Goal: Check status

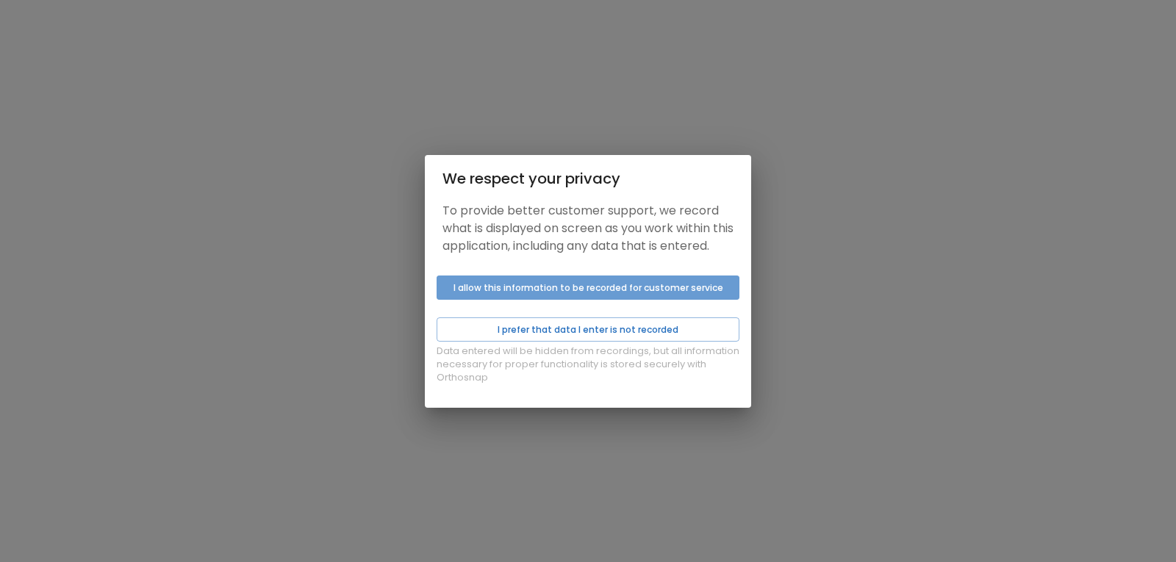
click at [643, 294] on button "I allow this information to be recorded for customer service" at bounding box center [588, 288] width 303 height 24
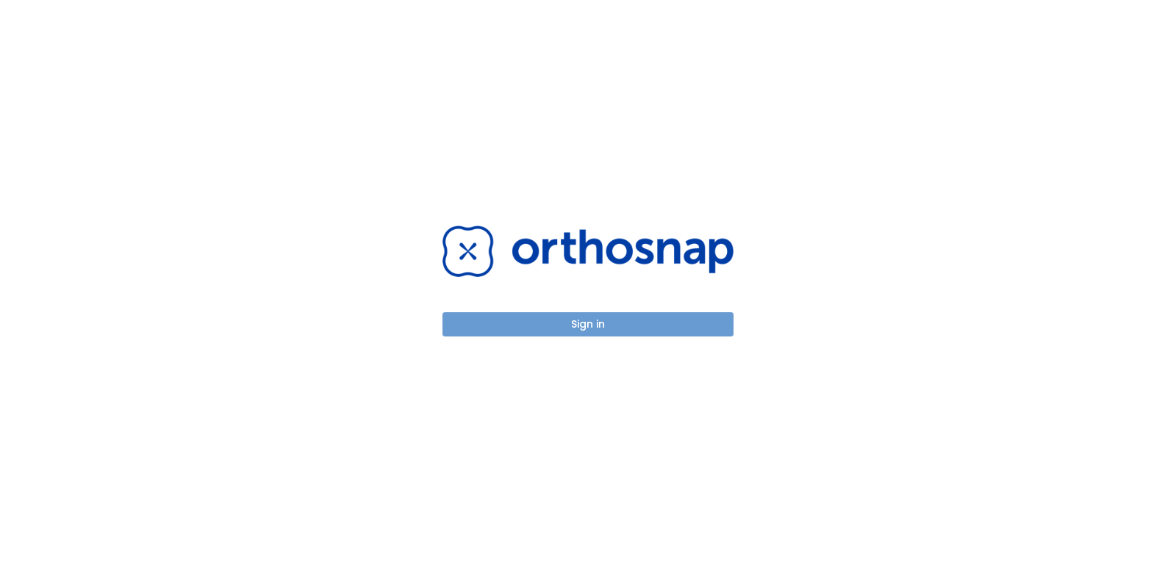
click at [626, 317] on button "Sign in" at bounding box center [588, 324] width 291 height 24
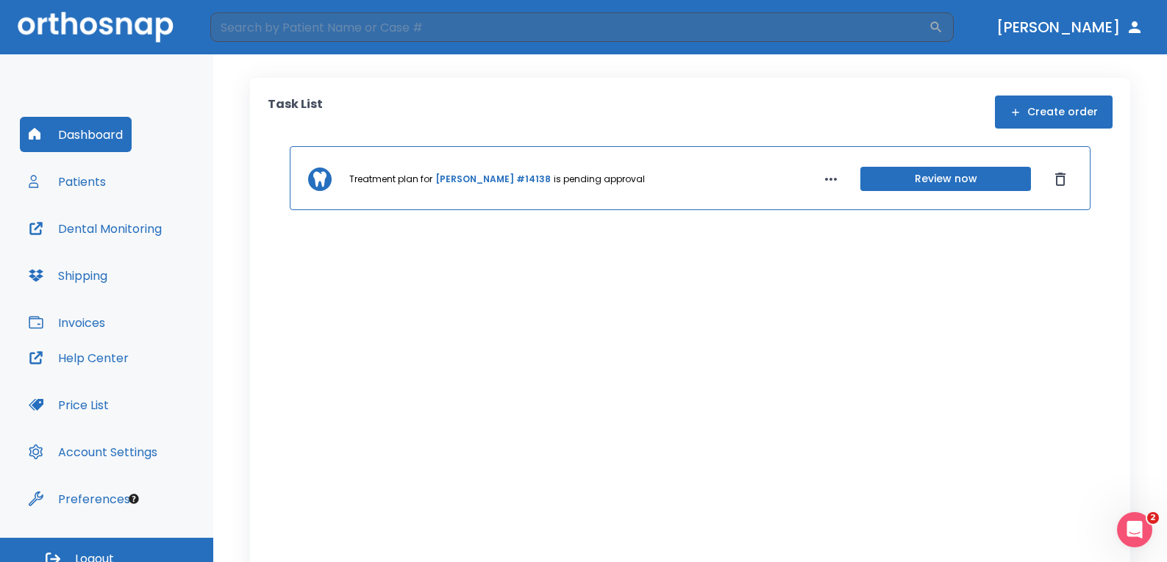
click at [779, 65] on div "Task List Create order Treatment plan for [PERSON_NAME] #14138 is pending appro…" at bounding box center [690, 308] width 954 height 508
click at [520, 178] on link "[PERSON_NAME] #14138" at bounding box center [492, 179] width 115 height 13
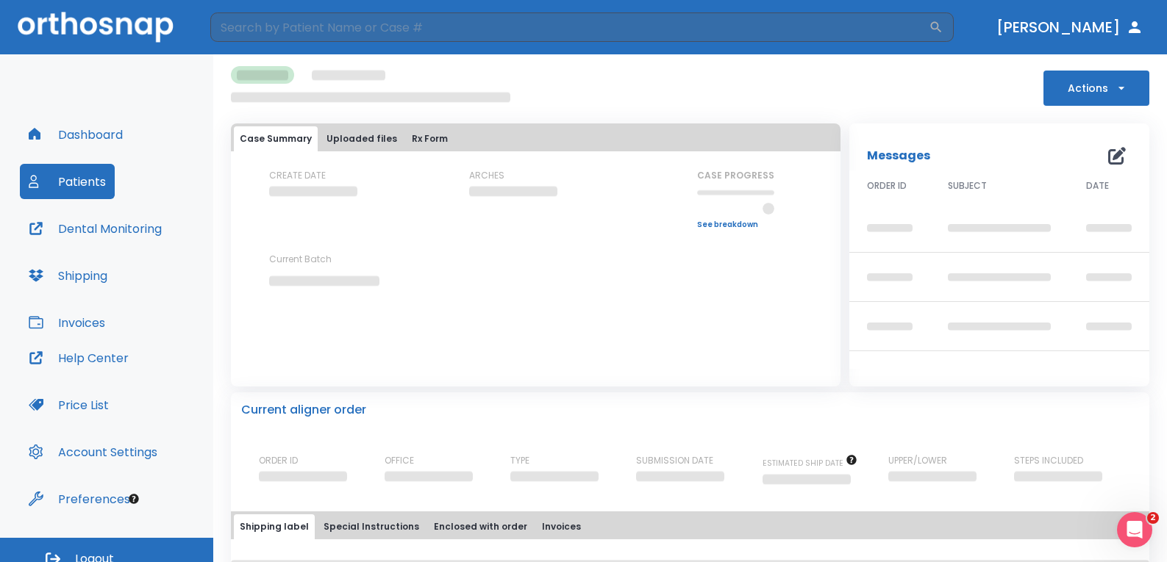
scroll to position [14, 0]
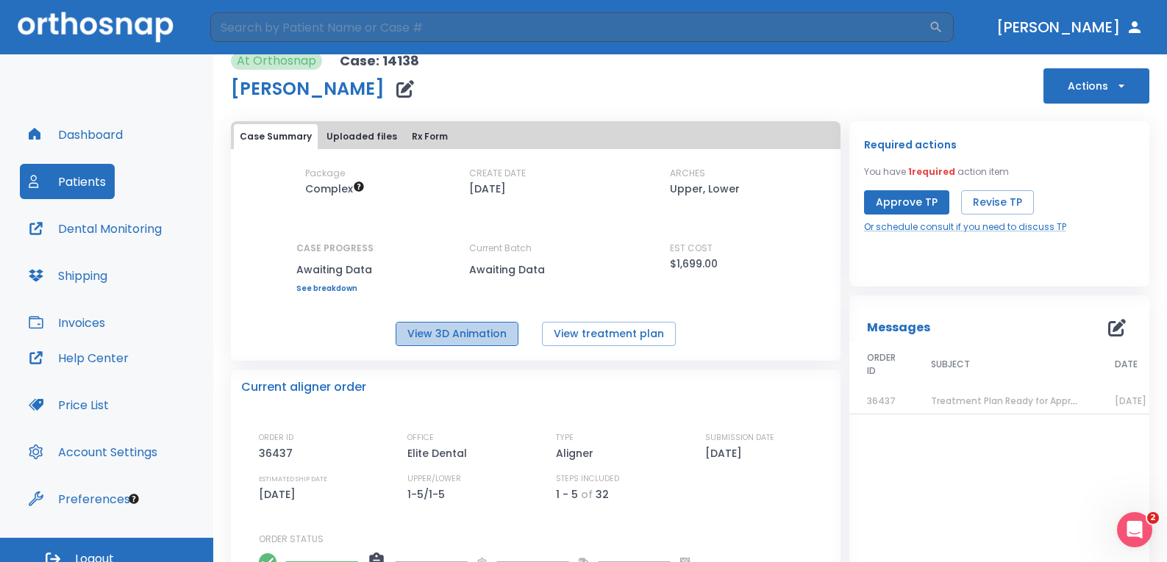
click at [459, 341] on button "View 3D Animation" at bounding box center [457, 334] width 123 height 24
